Goal: Information Seeking & Learning: Learn about a topic

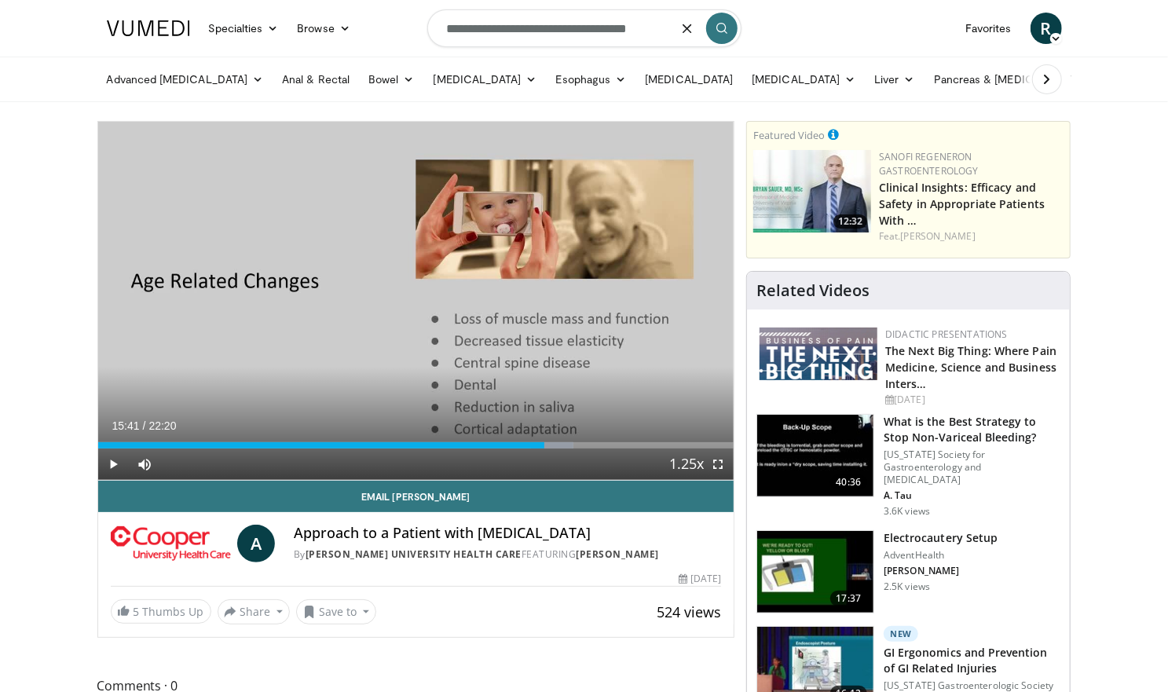
type input "**********"
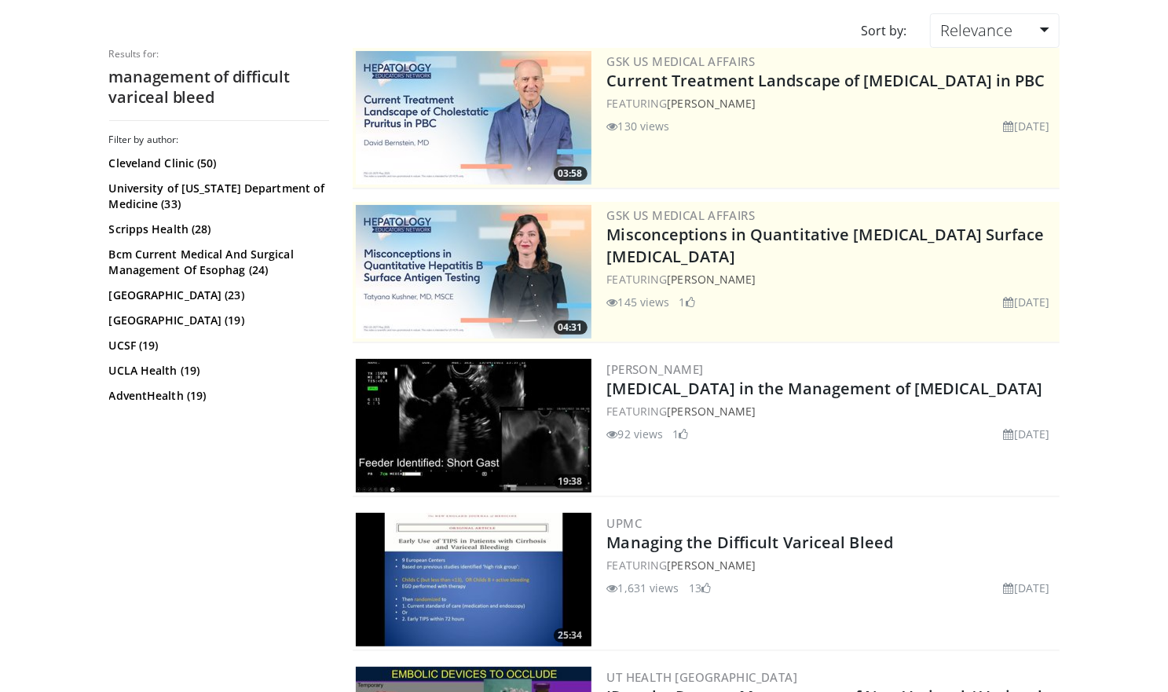
scroll to position [128, 0]
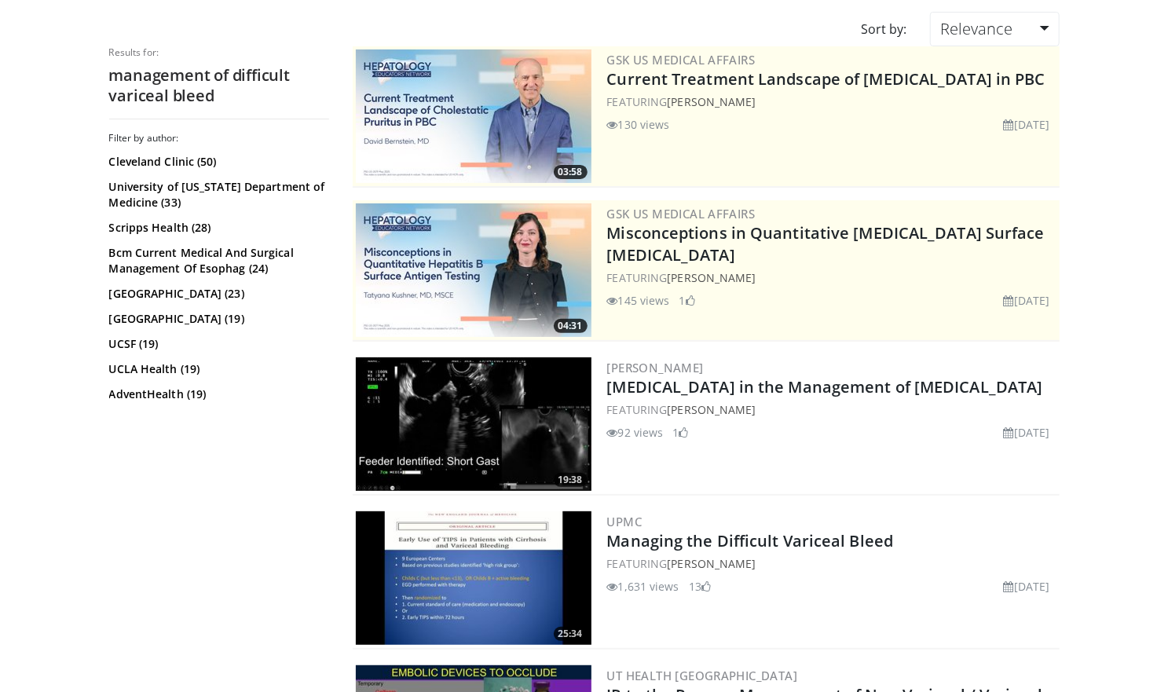
click at [533, 572] on img at bounding box center [474, 578] width 236 height 134
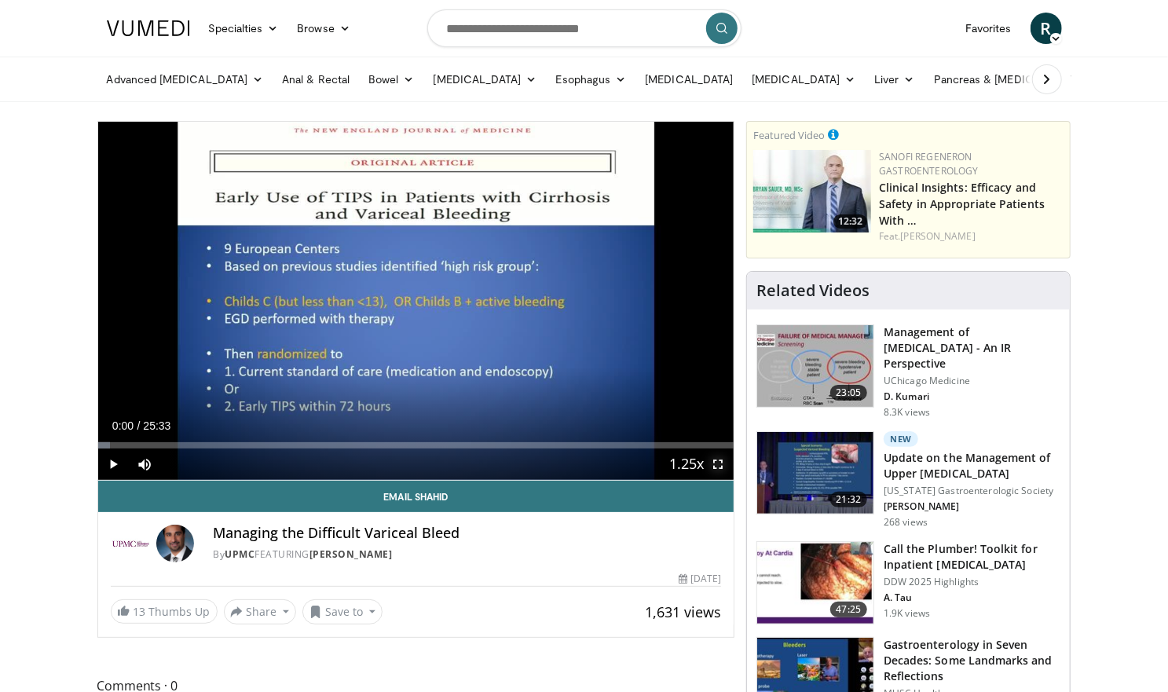
click at [719, 462] on span "Video Player" at bounding box center [717, 464] width 31 height 31
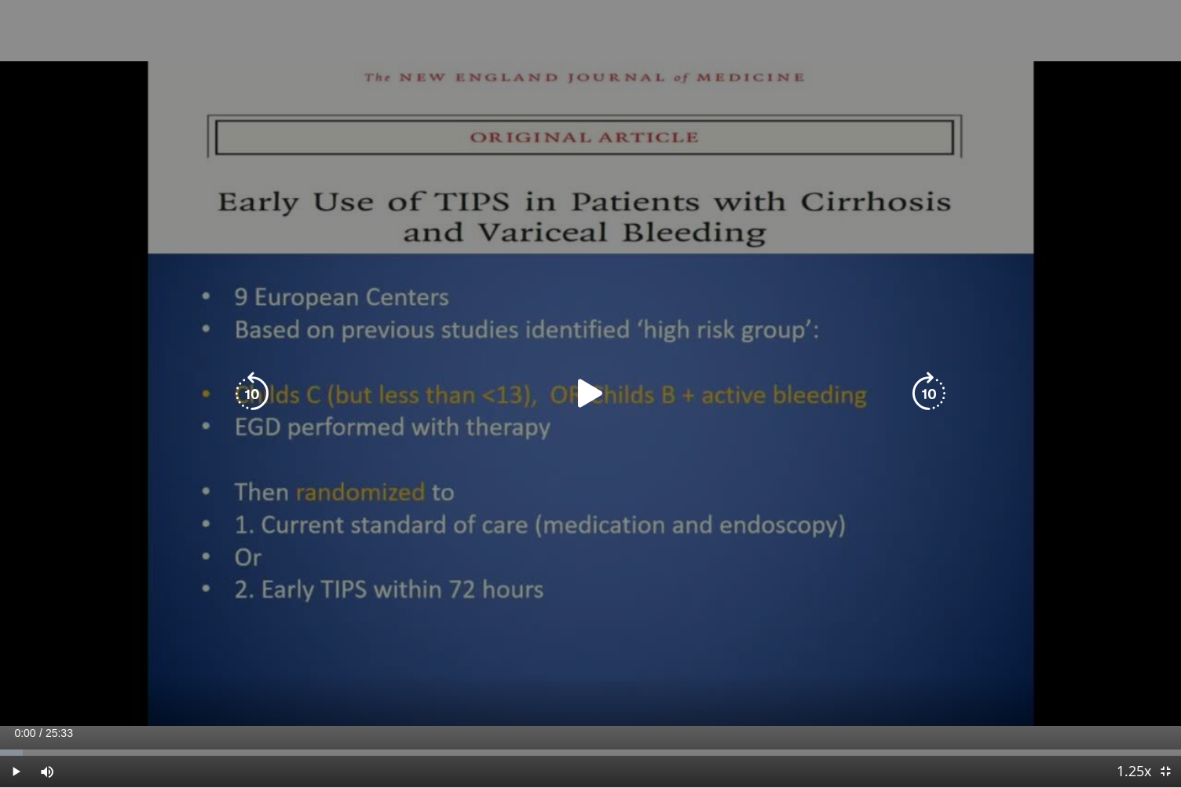
click at [586, 390] on icon "Video Player" at bounding box center [591, 394] width 44 height 44
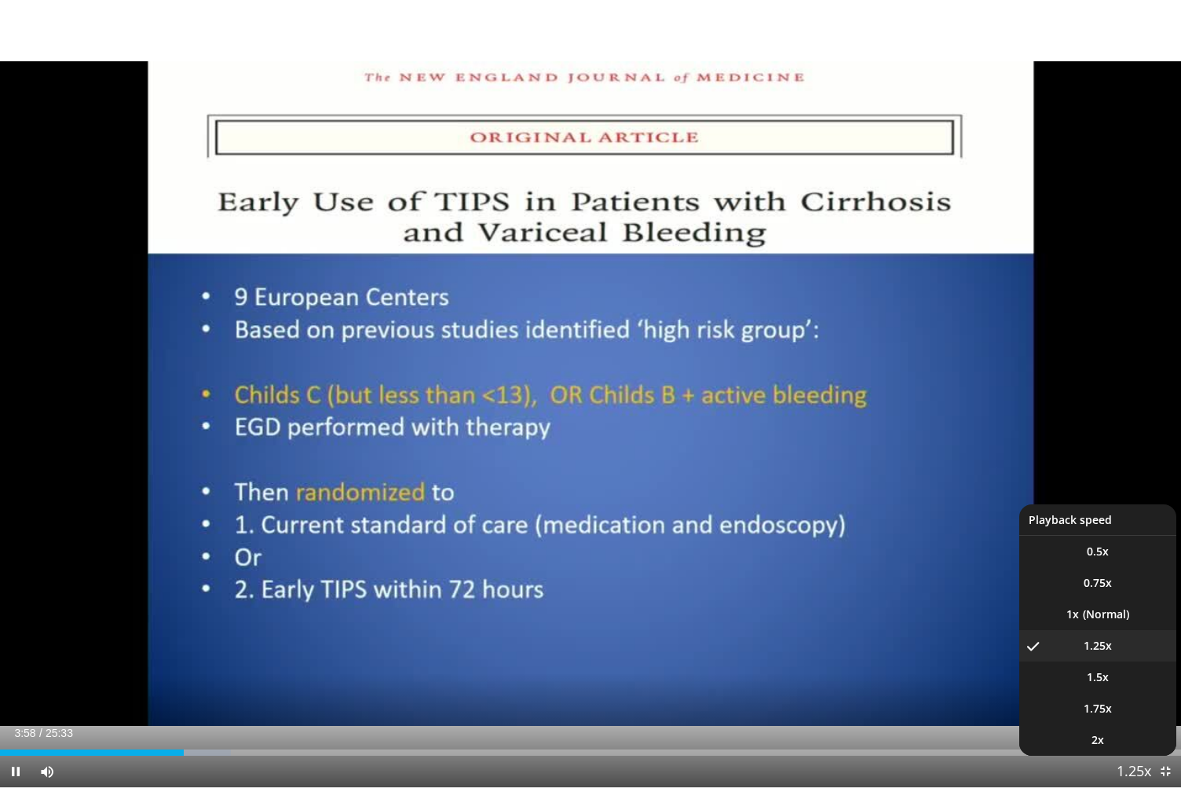
click at [1147, 691] on button "Playback Rate" at bounding box center [1134, 771] width 31 height 31
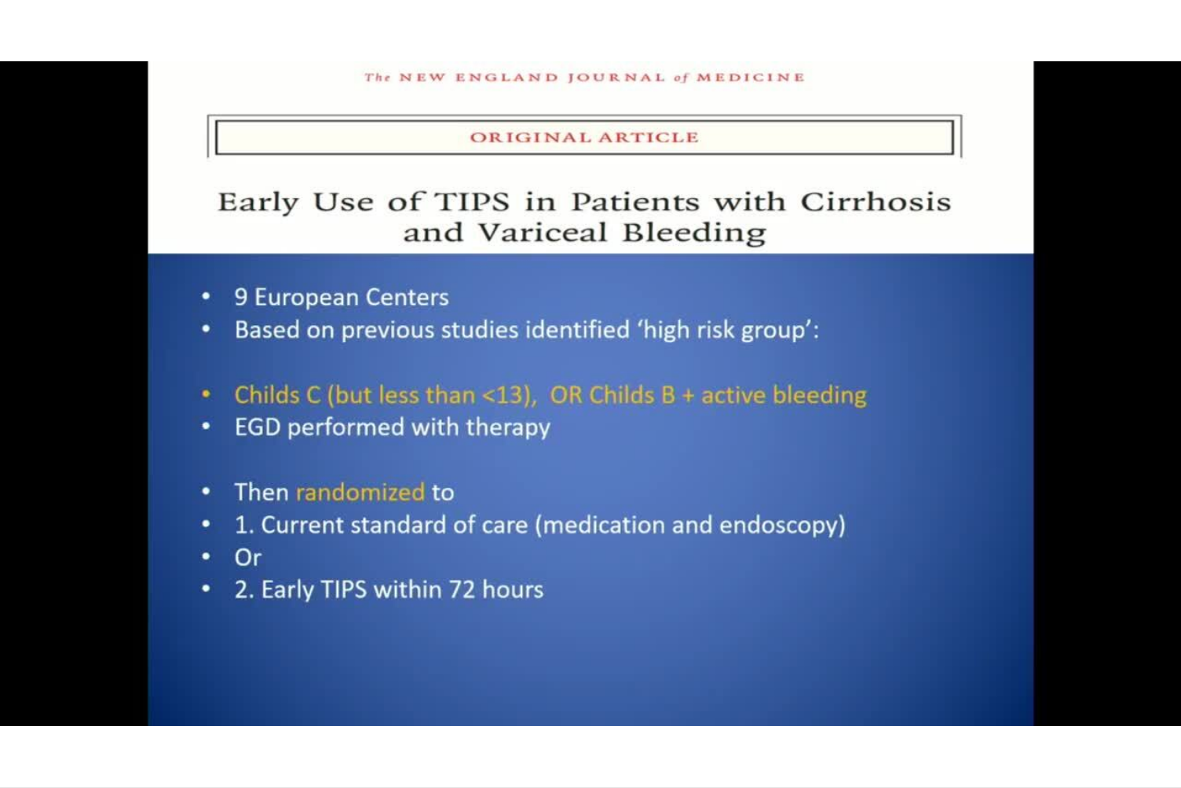
click at [1147, 691] on div "10 seconds Tap to unmute" at bounding box center [590, 393] width 1181 height 787
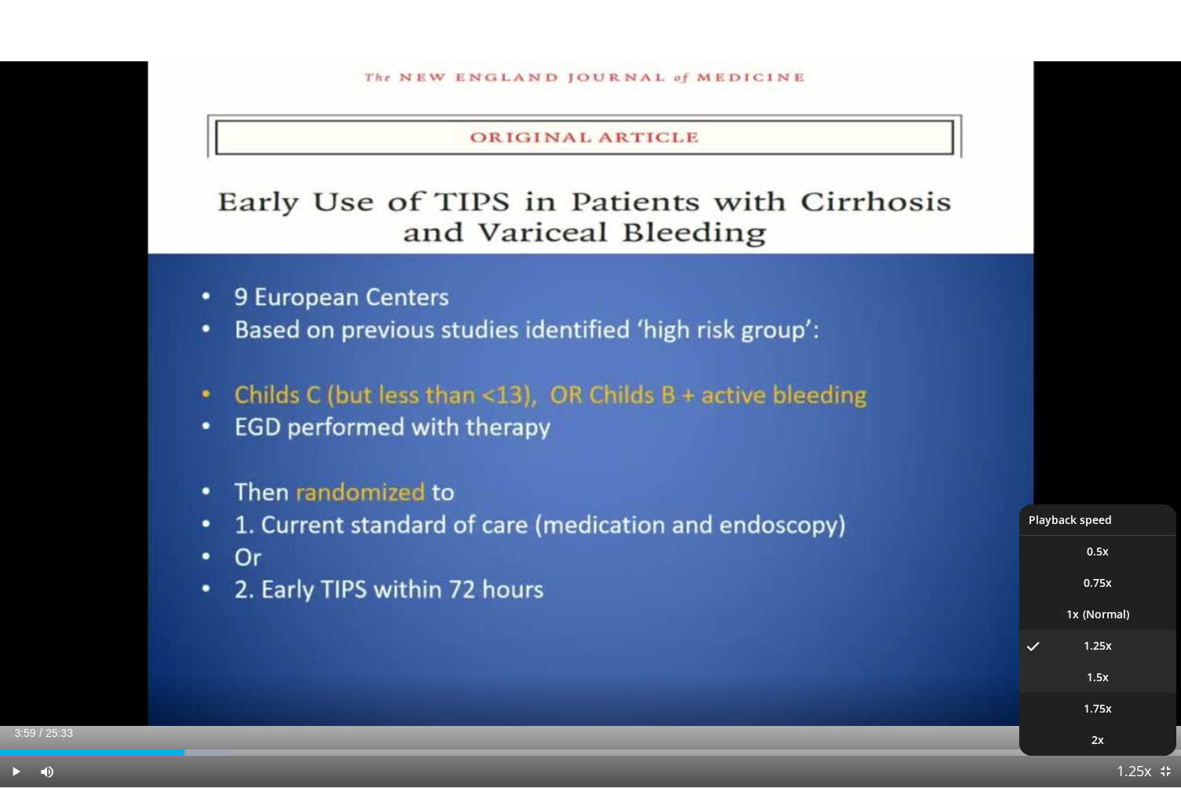
click at [1097, 668] on li "1.5x" at bounding box center [1098, 676] width 157 height 31
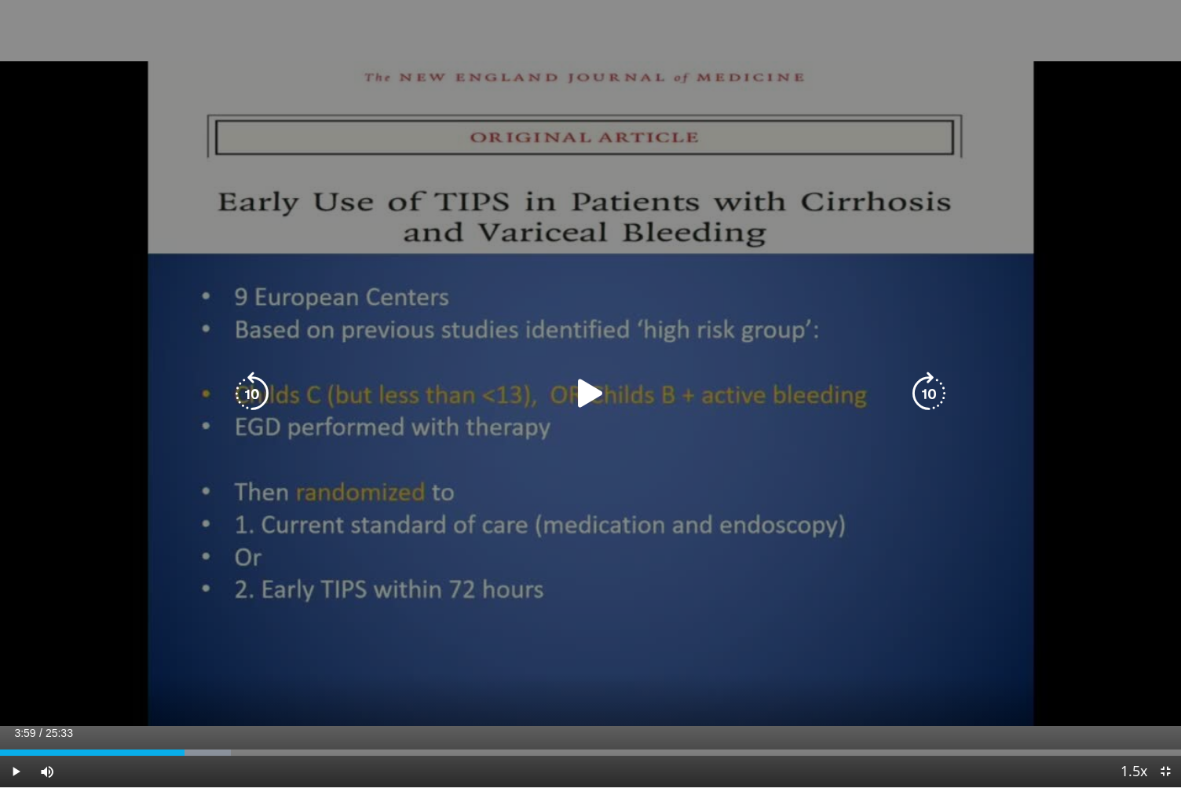
click at [589, 402] on icon "Video Player" at bounding box center [591, 394] width 44 height 44
click at [755, 357] on div "10 seconds Tap to unmute" at bounding box center [590, 393] width 1181 height 787
click at [939, 393] on icon "Video Player" at bounding box center [929, 394] width 44 height 44
click at [927, 379] on icon "Video Player" at bounding box center [929, 394] width 44 height 44
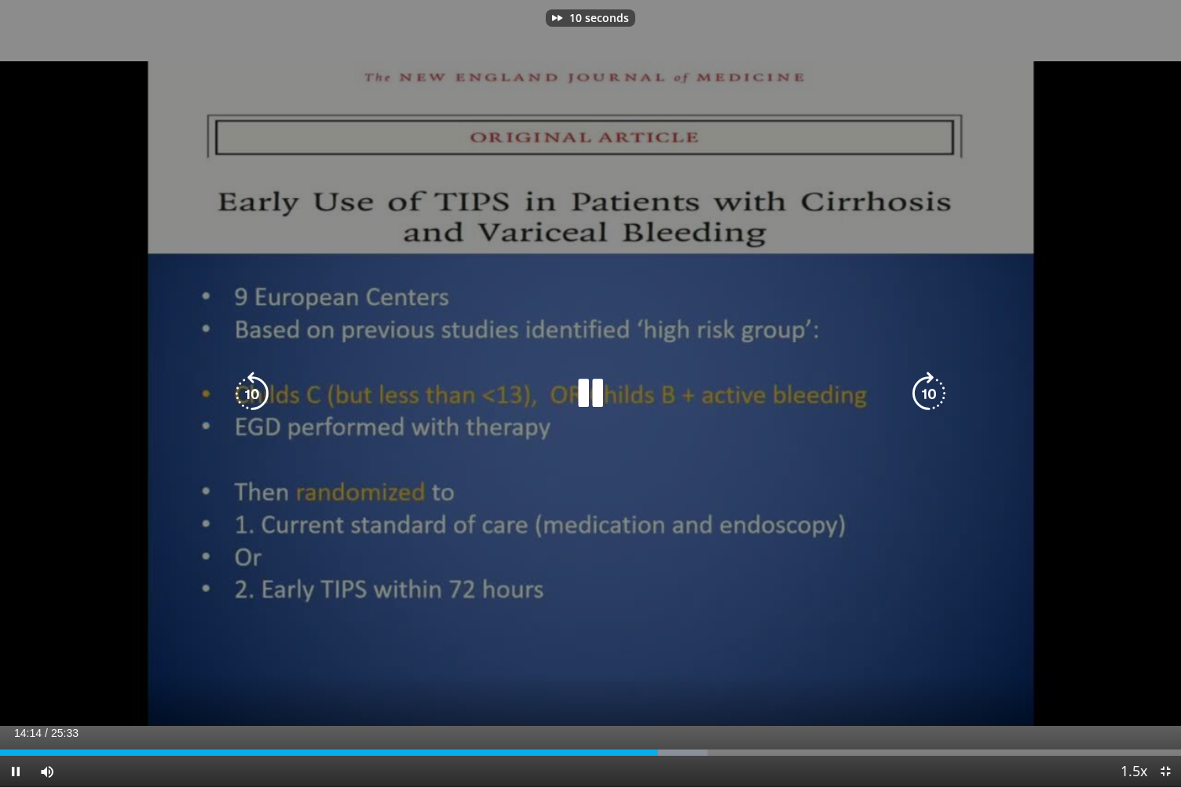
click at [927, 379] on icon "Video Player" at bounding box center [929, 394] width 44 height 44
click at [929, 394] on icon "Video Player" at bounding box center [929, 394] width 44 height 44
click at [594, 387] on icon "Video Player" at bounding box center [591, 394] width 44 height 44
click at [936, 396] on icon "Video Player" at bounding box center [929, 394] width 44 height 44
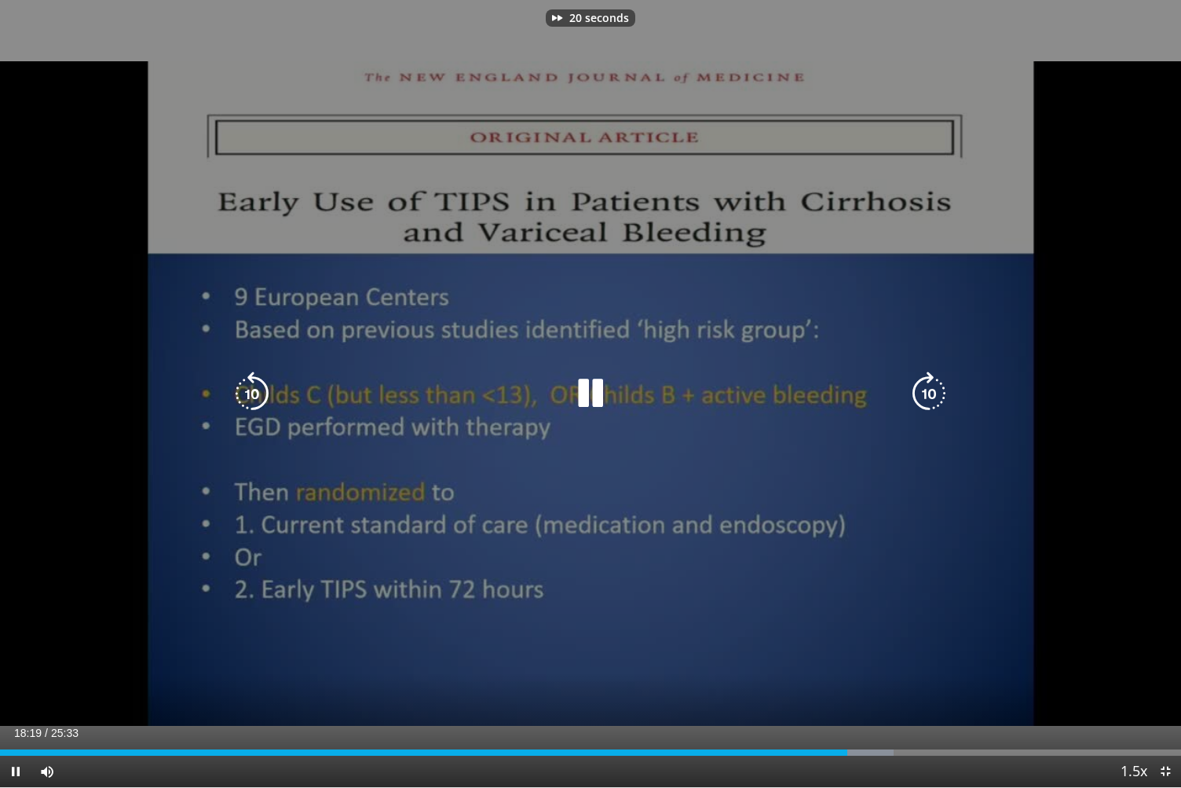
click at [936, 396] on icon "Video Player" at bounding box center [929, 394] width 44 height 44
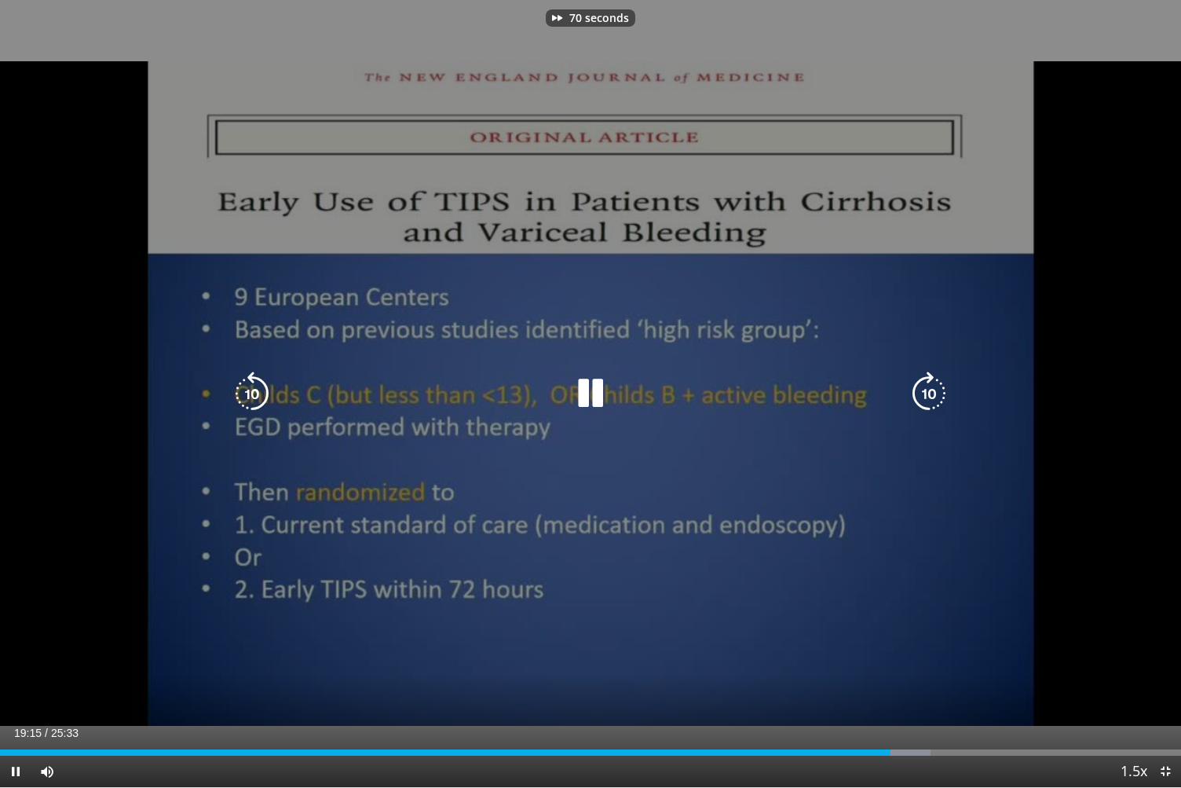
click at [936, 396] on icon "Video Player" at bounding box center [929, 394] width 44 height 44
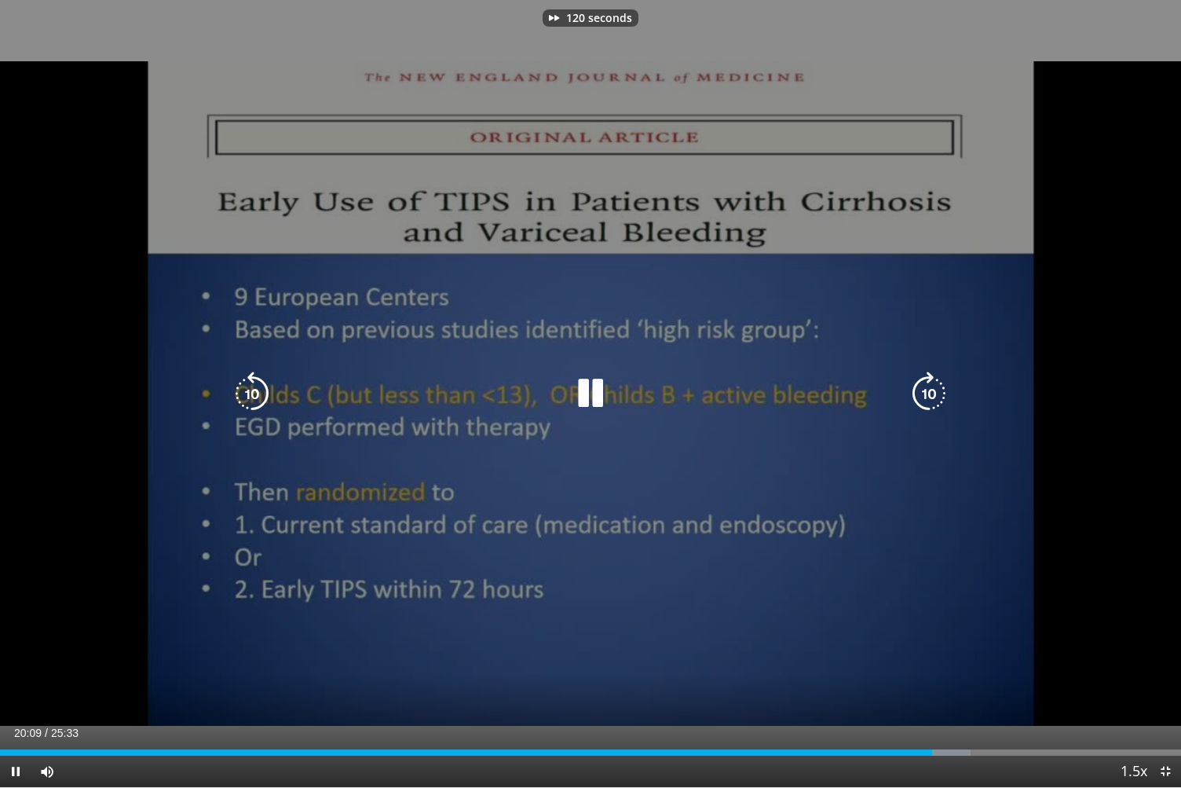
click at [936, 396] on icon "Video Player" at bounding box center [929, 394] width 44 height 44
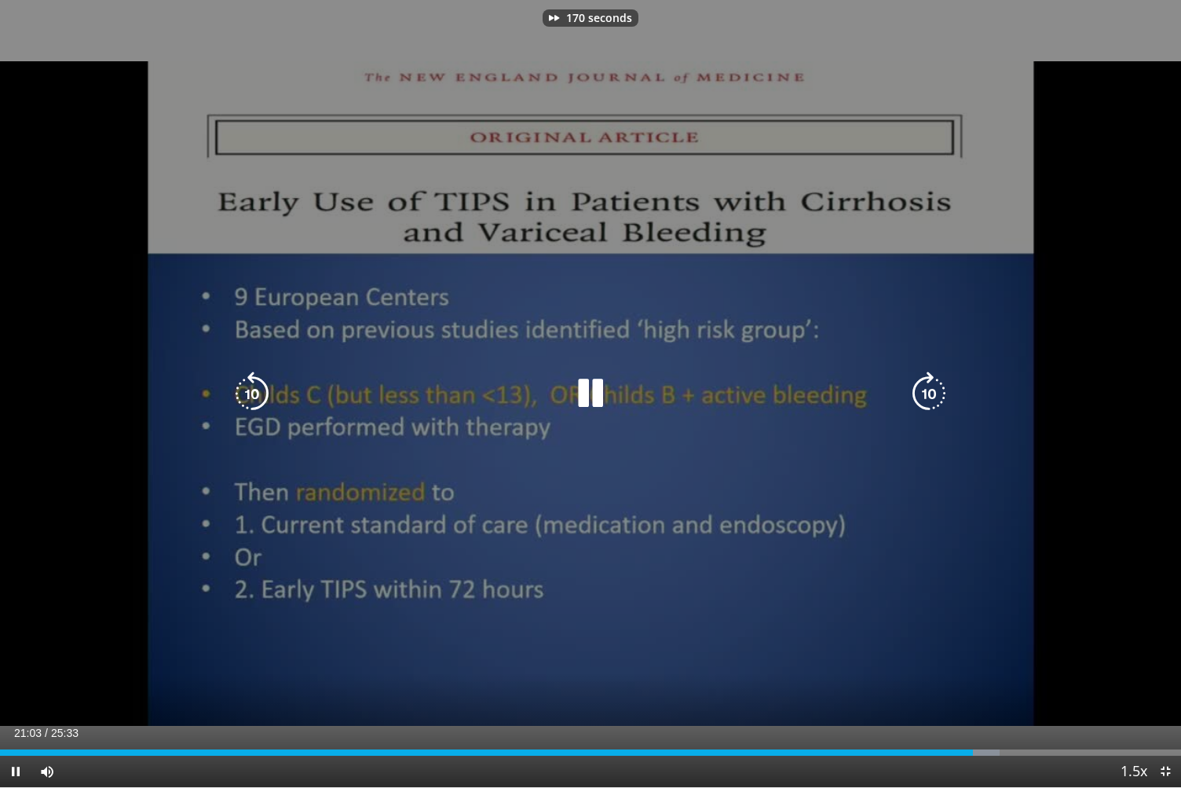
click at [936, 396] on icon "Video Player" at bounding box center [929, 394] width 44 height 44
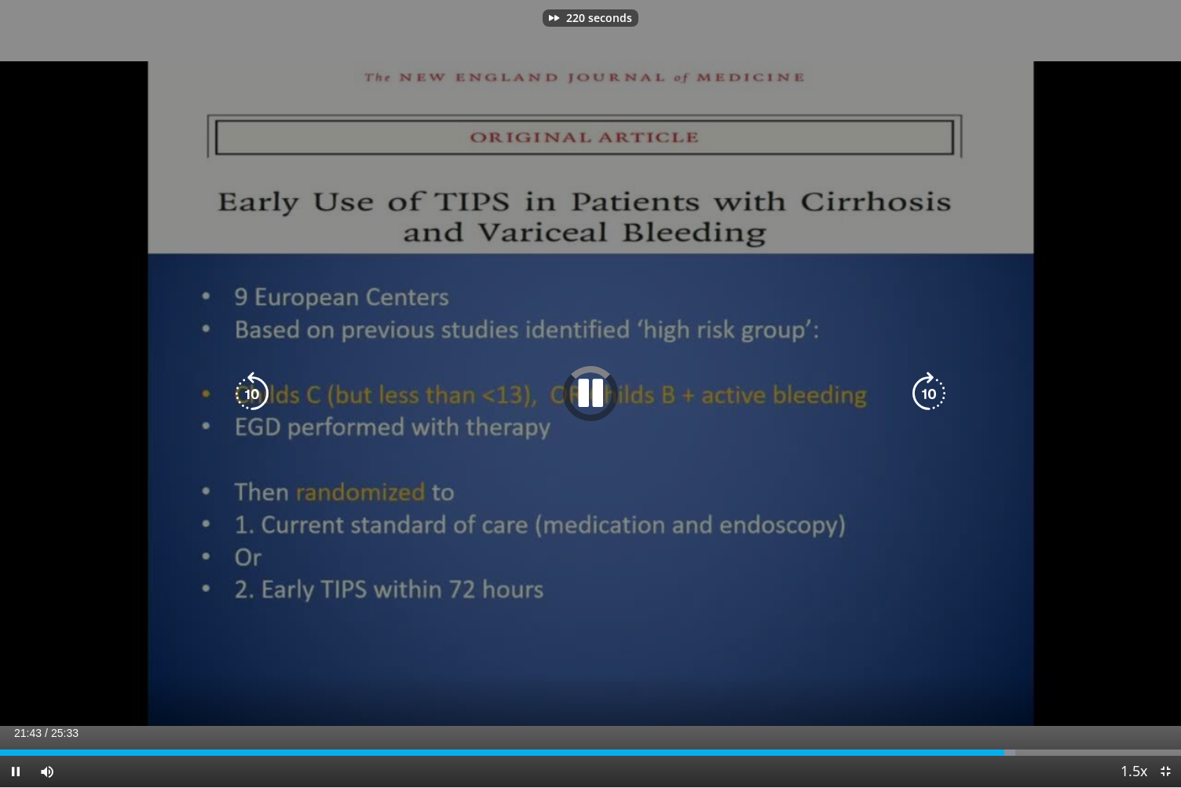
click at [936, 396] on icon "Video Player" at bounding box center [929, 394] width 44 height 44
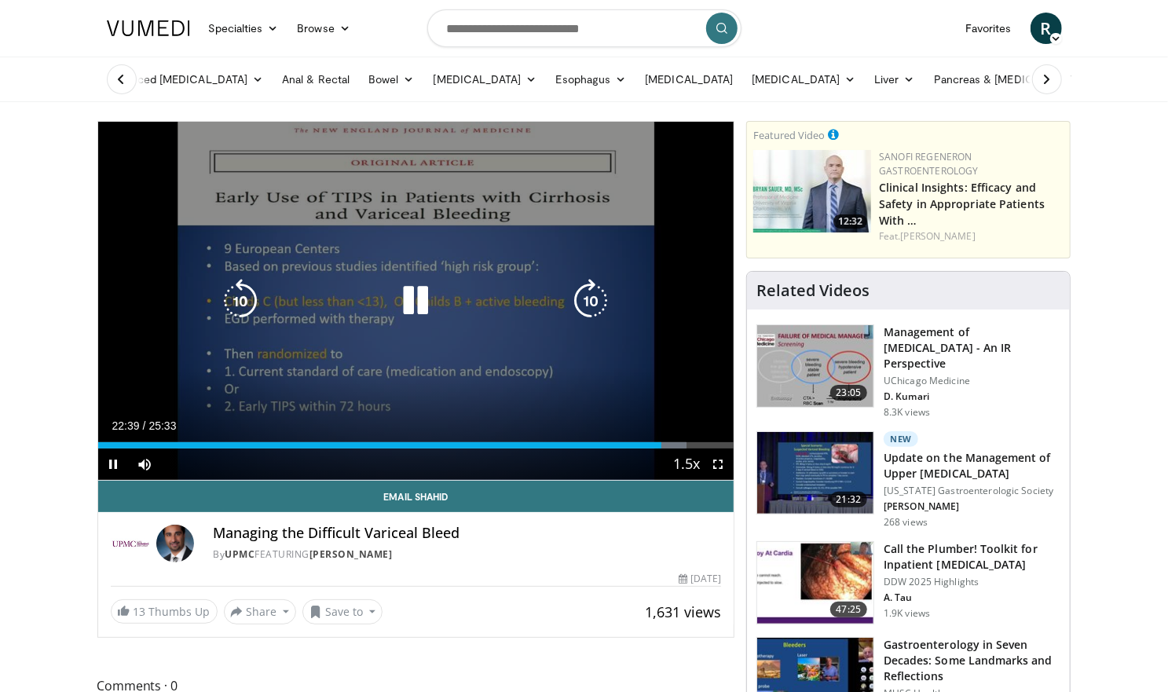
click at [534, 276] on div "260 seconds Tap to unmute" at bounding box center [416, 301] width 636 height 358
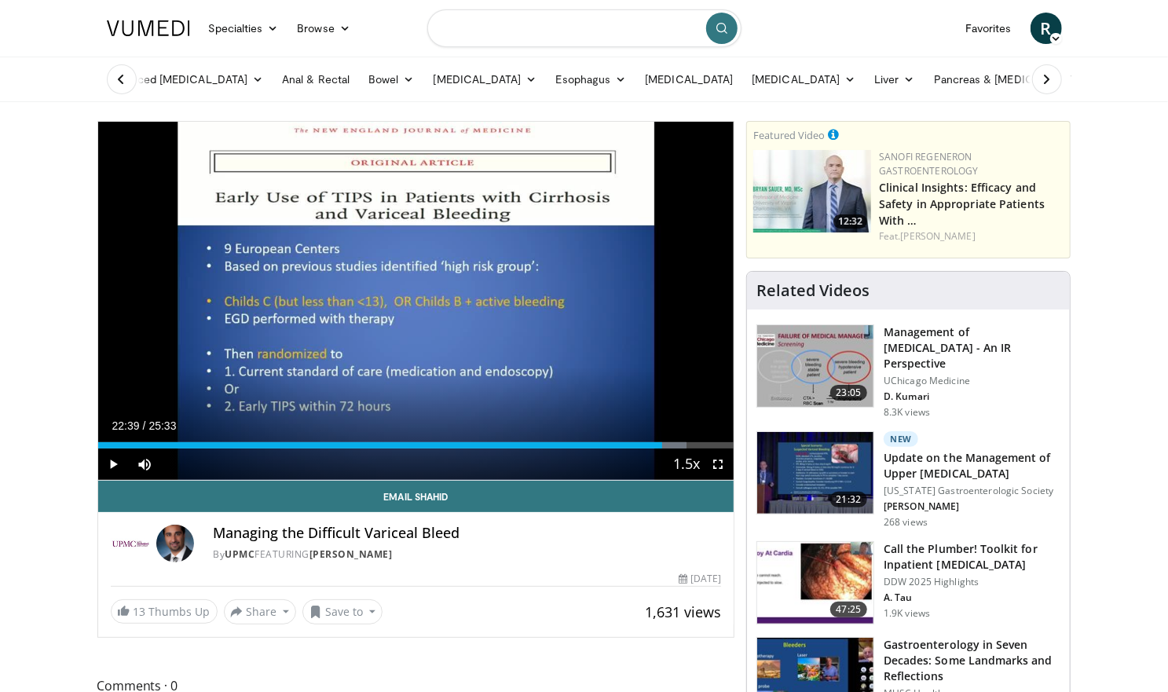
click at [572, 24] on input "Search topics, interventions" at bounding box center [584, 28] width 314 height 38
type input "**********"
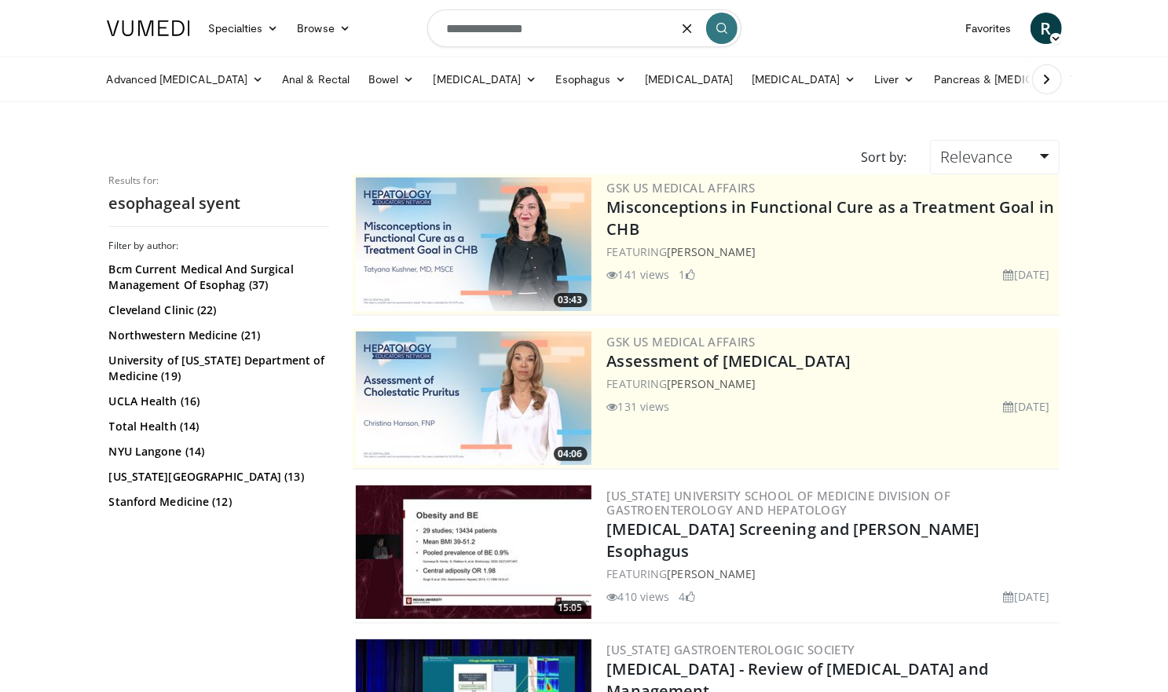
click at [533, 27] on input "**********" at bounding box center [584, 28] width 314 height 38
type input "**********"
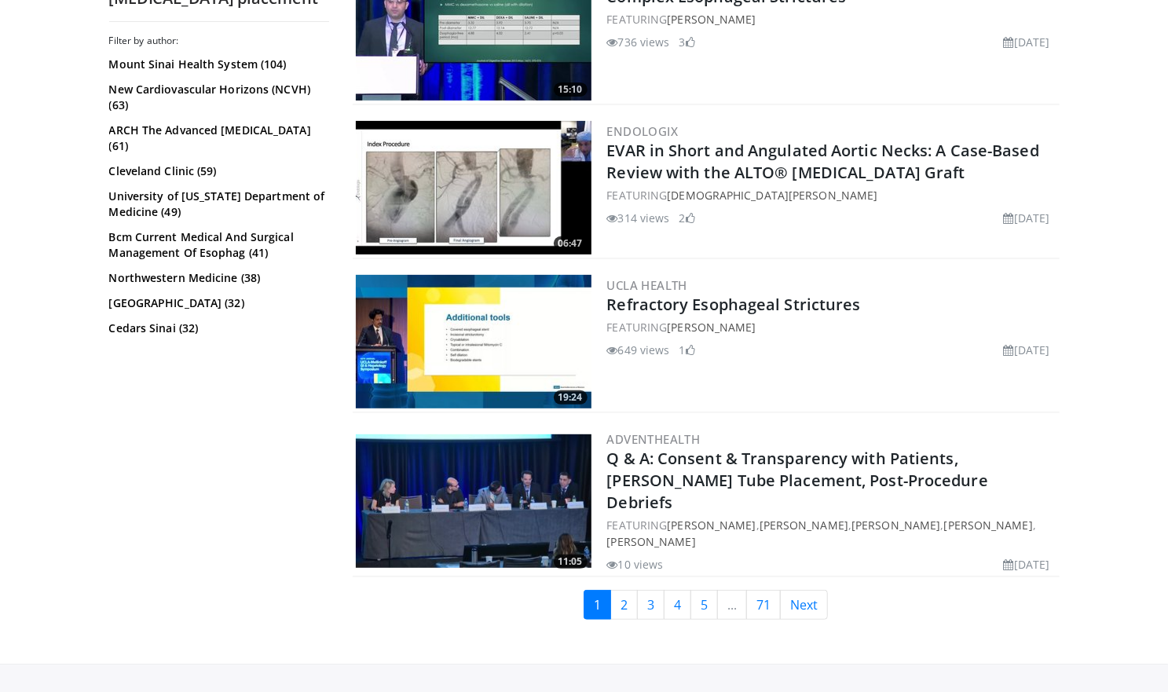
scroll to position [3752, 0]
